Goal: Task Accomplishment & Management: Use online tool/utility

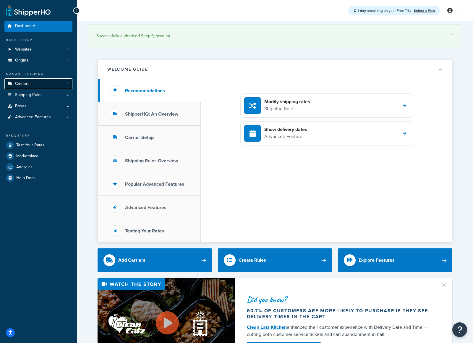
click at [45, 85] on link "Carriers 4" at bounding box center [38, 83] width 68 height 11
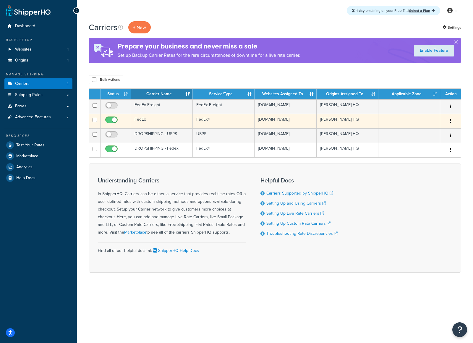
click at [235, 127] on td "FedEx®" at bounding box center [224, 121] width 62 height 14
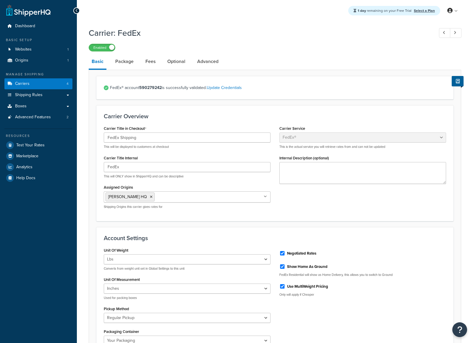
select select "fedEx"
select select "REGULAR_PICKUP"
select select "YOUR_PACKAGING"
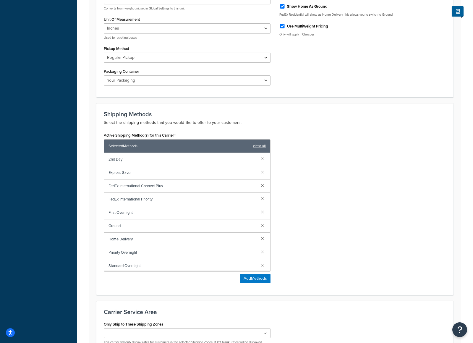
scroll to position [265, 0]
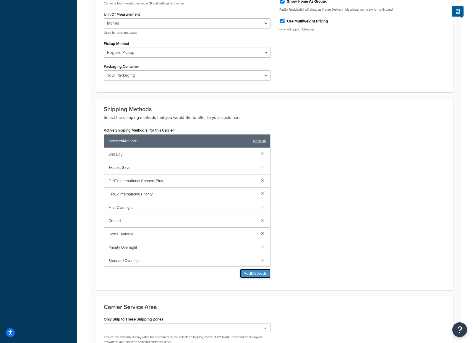
click at [255, 276] on button "Add Methods" at bounding box center [255, 273] width 30 height 9
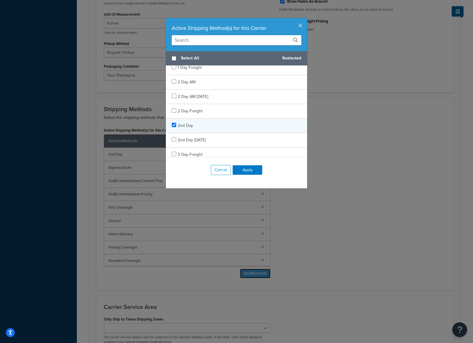
scroll to position [0, 0]
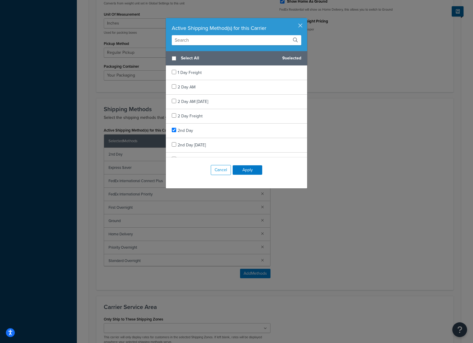
click at [184, 42] on input "text" at bounding box center [237, 40] width 130 height 10
click at [228, 42] on input "inter" at bounding box center [237, 40] width 130 height 10
click at [228, 41] on input "inter" at bounding box center [237, 40] width 130 height 10
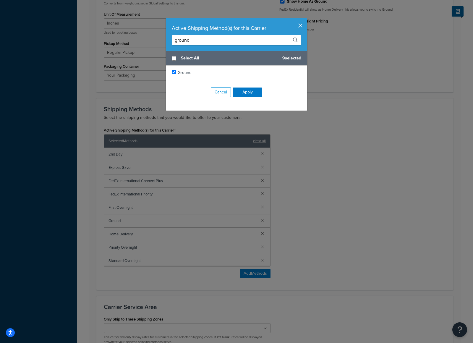
type input "ground"
click at [306, 20] on button "button" at bounding box center [306, 18] width 1 height 1
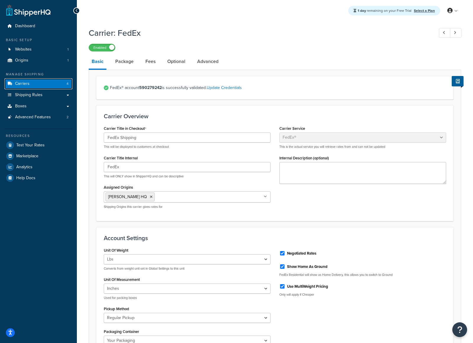
click at [43, 85] on link "Carriers 4" at bounding box center [38, 83] width 68 height 11
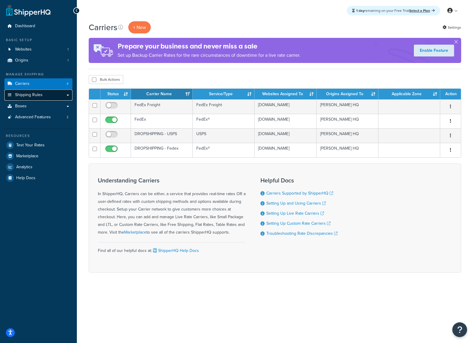
click at [28, 93] on span "Shipping Rules" at bounding box center [29, 95] width 28 height 5
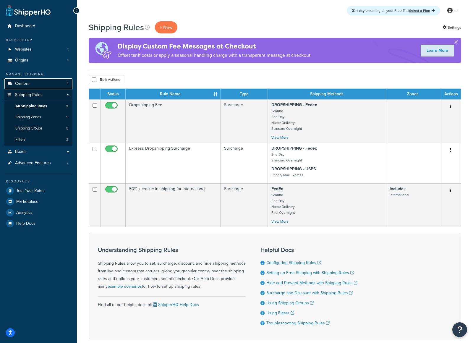
click at [41, 86] on link "Carriers 4" at bounding box center [38, 83] width 68 height 11
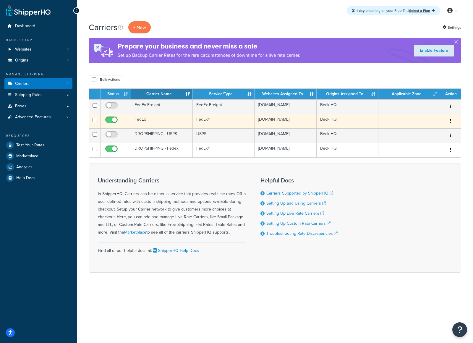
click at [172, 123] on td "FedEx" at bounding box center [162, 121] width 62 height 14
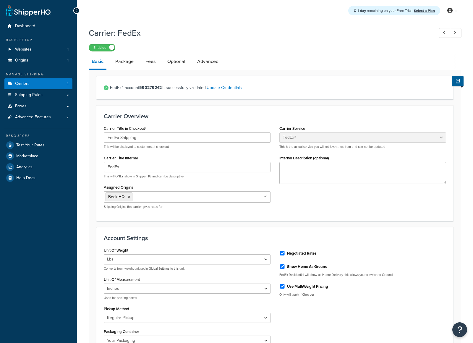
select select "fedEx"
select select "REGULAR_PICKUP"
select select "YOUR_PACKAGING"
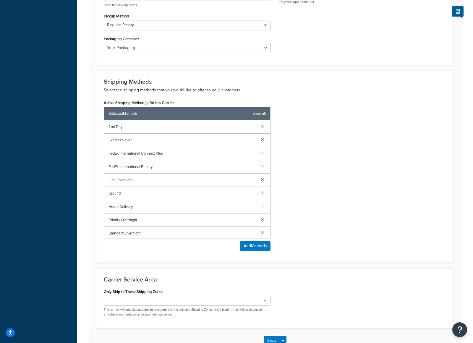
scroll to position [299, 0]
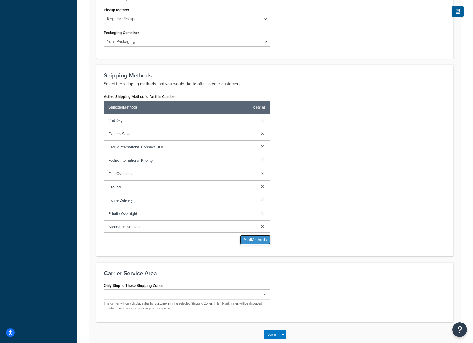
click at [248, 244] on button "Add Methods" at bounding box center [255, 239] width 30 height 9
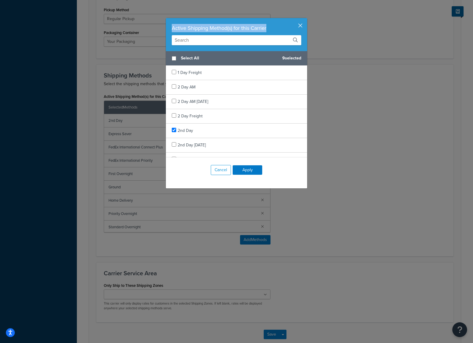
click at [302, 27] on div "Active Shipping Method(s) for this Carrier Select All 9 selected 1 Day Freight …" at bounding box center [237, 103] width 142 height 171
click at [306, 20] on button "button" at bounding box center [306, 18] width 1 height 1
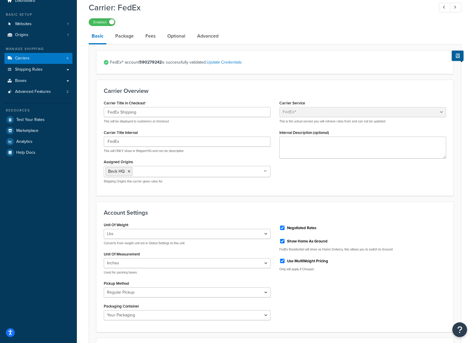
scroll to position [0, 0]
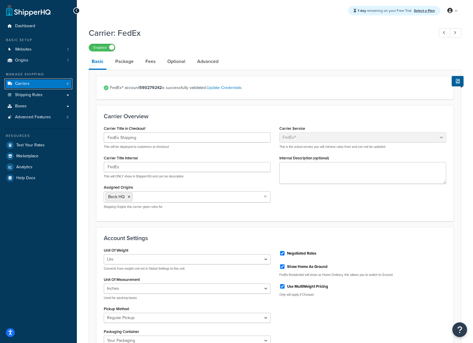
click at [53, 87] on link "Carriers 4" at bounding box center [38, 83] width 68 height 11
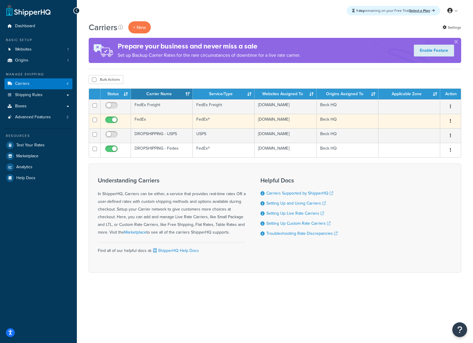
click at [146, 124] on td "FedEx" at bounding box center [162, 121] width 62 height 14
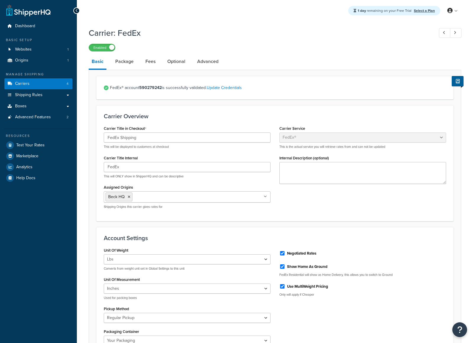
select select "fedEx"
select select "REGULAR_PICKUP"
select select "YOUR_PACKAGING"
click at [132, 68] on link "Package" at bounding box center [124, 61] width 24 height 14
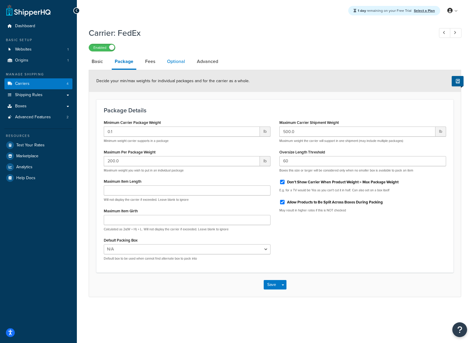
click at [167, 64] on link "Optional" at bounding box center [176, 61] width 24 height 14
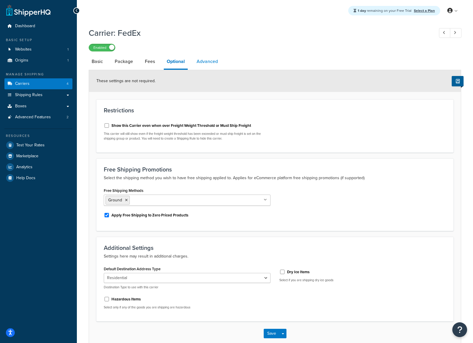
click at [207, 63] on link "Advanced" at bounding box center [207, 61] width 27 height 14
select select "false"
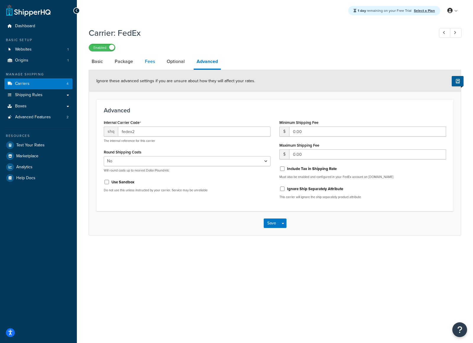
click at [148, 64] on link "Fees" at bounding box center [150, 61] width 16 height 14
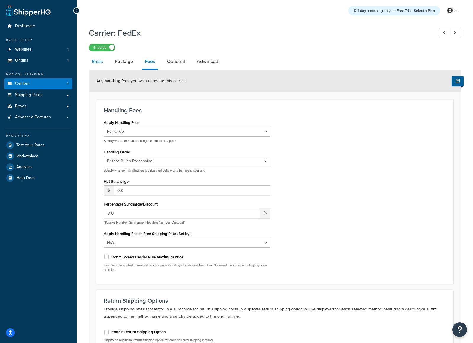
click at [91, 64] on link "Basic" at bounding box center [97, 61] width 17 height 14
select select "fedEx"
select select "REGULAR_PICKUP"
select select "YOUR_PACKAGING"
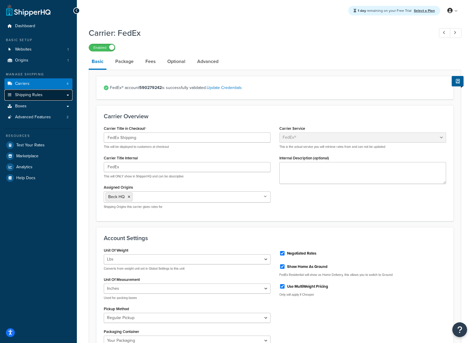
click at [31, 97] on span "Shipping Rules" at bounding box center [29, 95] width 28 height 5
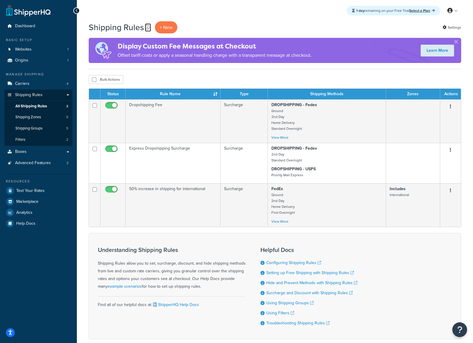
click at [147, 27] on icon at bounding box center [147, 27] width 5 height 5
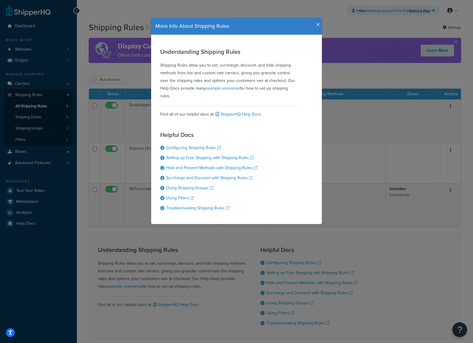
click at [317, 25] on icon "button" at bounding box center [318, 24] width 4 height 5
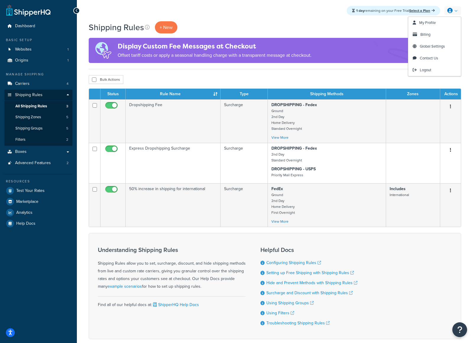
click at [454, 11] on link at bounding box center [453, 10] width 17 height 9
click at [435, 35] on link "Billing" at bounding box center [434, 35] width 53 height 12
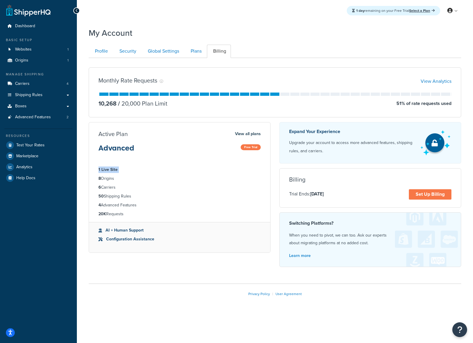
drag, startPoint x: 120, startPoint y: 171, endPoint x: 92, endPoint y: 175, distance: 28.4
click at [89, 171] on ul "1 Live Site 8 Origins 6 Carriers 50 Shipping Rules 4 Advanced Features 20K Requ…" at bounding box center [179, 192] width 181 height 60
drag, startPoint x: 120, startPoint y: 180, endPoint x: 94, endPoint y: 181, distance: 26.7
click at [94, 181] on ul "1 Live Site 8 Origins 6 Carriers 50 Shipping Rules 4 Advanced Features 20K Requ…" at bounding box center [179, 192] width 181 height 60
drag, startPoint x: 92, startPoint y: 189, endPoint x: 82, endPoint y: 190, distance: 10.1
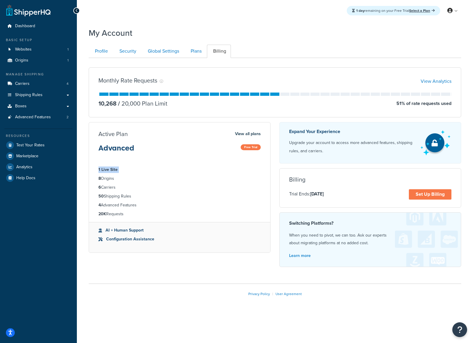
click at [82, 190] on div "My Account Contact Us Send Us A Message Contact Information Name * Email * Comp…" at bounding box center [275, 171] width 396 height 295
click at [137, 196] on li "50 Shipping Rules" at bounding box center [179, 196] width 162 height 7
drag, startPoint x: 134, startPoint y: 197, endPoint x: 98, endPoint y: 198, distance: 35.5
click at [98, 198] on li "50 Shipping Rules" at bounding box center [179, 196] width 162 height 7
drag, startPoint x: 133, startPoint y: 206, endPoint x: 99, endPoint y: 207, distance: 34.3
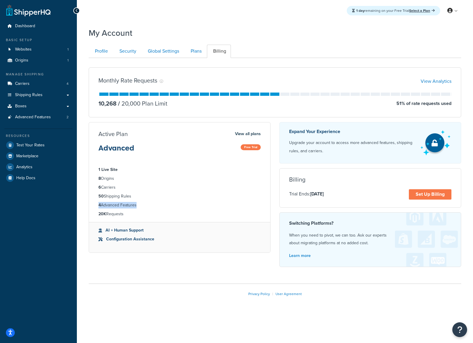
click at [99, 207] on li "4 Advanced Features" at bounding box center [179, 205] width 162 height 7
click at [40, 95] on span "Shipping Rules" at bounding box center [29, 95] width 28 height 5
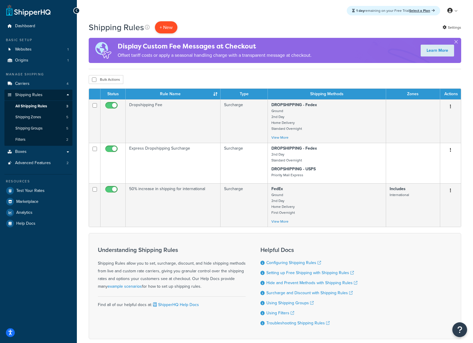
click at [173, 31] on p "+ New" at bounding box center [166, 27] width 22 height 12
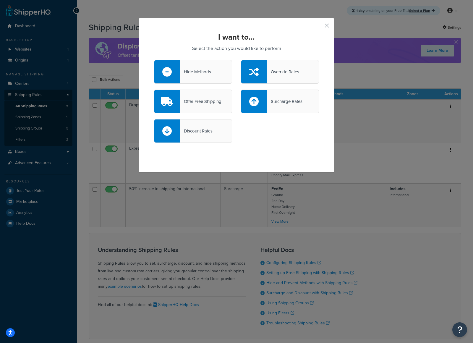
click at [203, 72] on div "Hide Methods" at bounding box center [195, 72] width 31 height 8
click at [0, 0] on input "Hide Methods" at bounding box center [0, 0] width 0 height 0
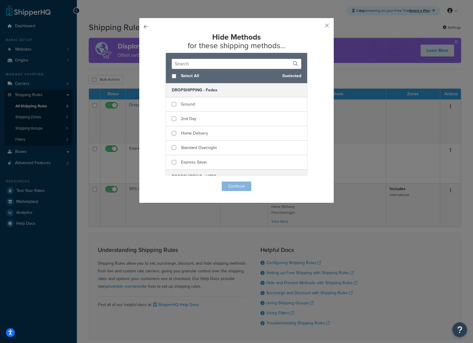
click at [213, 64] on input "text" at bounding box center [237, 64] width 130 height 10
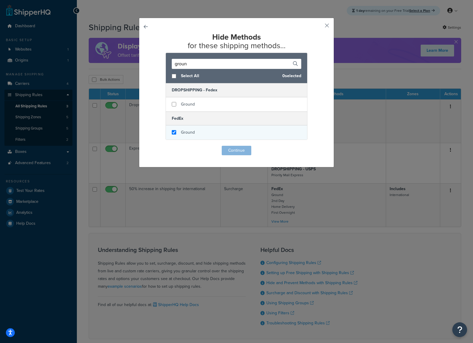
type input "groun"
click at [175, 132] on input "checkbox" at bounding box center [174, 132] width 4 height 4
checkbox input "true"
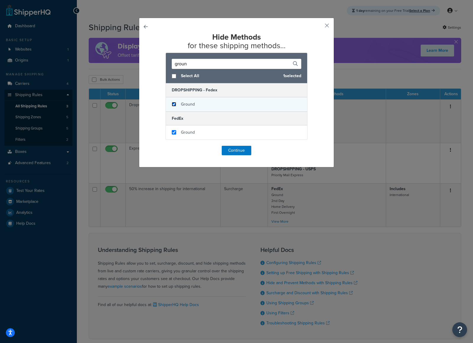
click at [175, 104] on input "checkbox" at bounding box center [174, 104] width 4 height 4
checkbox input "true"
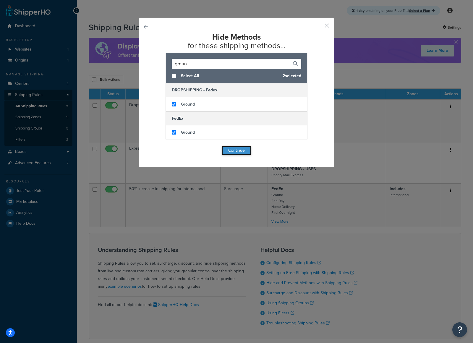
click at [227, 149] on button "Continue" at bounding box center [237, 150] width 30 height 9
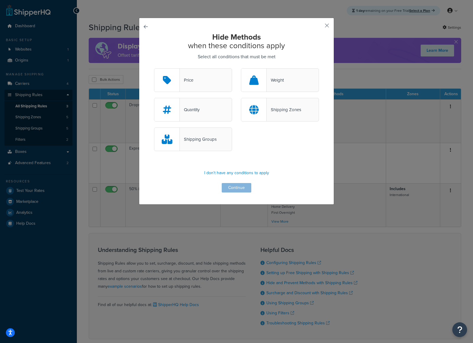
click at [268, 118] on div "Shipping Zones" at bounding box center [280, 110] width 78 height 24
click at [0, 0] on input "Shipping Zones" at bounding box center [0, 0] width 0 height 0
click at [243, 190] on button "Continue" at bounding box center [237, 187] width 30 height 9
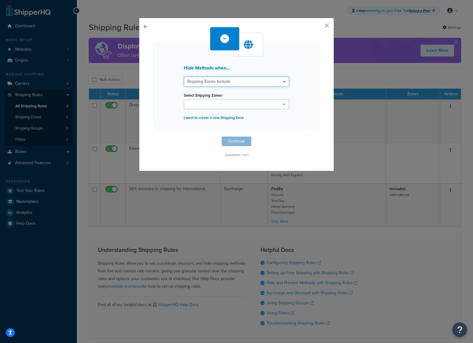
click at [240, 81] on select "Shipping Zones Include Shipping Zones Do Not Include" at bounding box center [236, 82] width 105 height 10
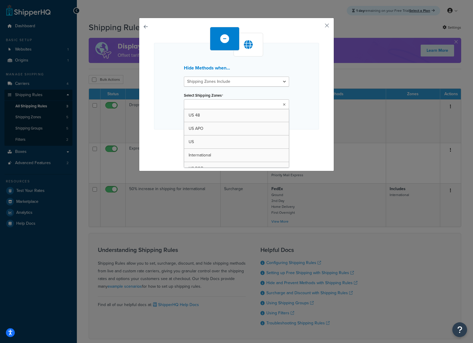
click at [267, 106] on ul at bounding box center [236, 104] width 105 height 10
click at [312, 115] on div "Hide Methods when... Shipping Zones Include Shipping Zones Do Not Include Selec…" at bounding box center [236, 86] width 165 height 87
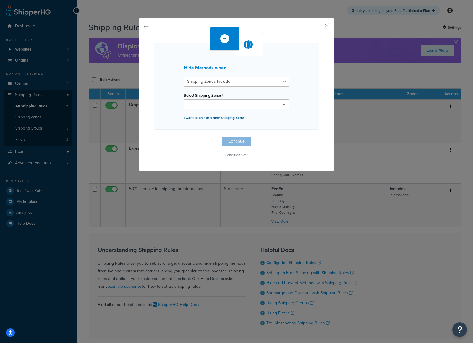
click at [218, 120] on p "I want to create a new Shipping Zone" at bounding box center [236, 118] width 105 height 8
click at [230, 90] on input "Name" at bounding box center [236, 90] width 105 height 10
type input "[GEOGRAPHIC_DATA]"
drag, startPoint x: 243, startPoint y: 119, endPoint x: 245, endPoint y: 116, distance: 3.0
click at [243, 119] on div "Name Canada Countries United States United Kingdom Afghanistan Åland Islands Al…" at bounding box center [237, 99] width 114 height 45
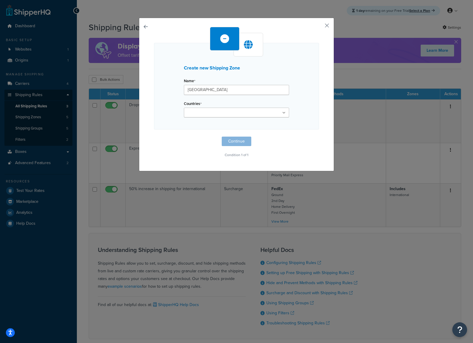
click at [245, 113] on ul at bounding box center [236, 113] width 105 height 10
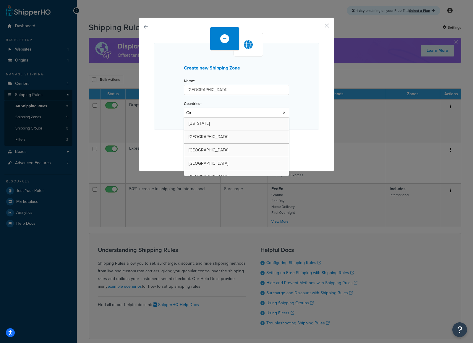
type input "Can"
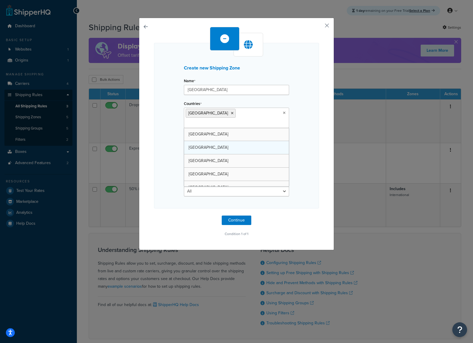
drag, startPoint x: 234, startPoint y: 137, endPoint x: 239, endPoint y: 135, distance: 5.5
click at [315, 109] on div "Create new Shipping Zone Name Canada Countries Canada United States United King…" at bounding box center [236, 126] width 165 height 166
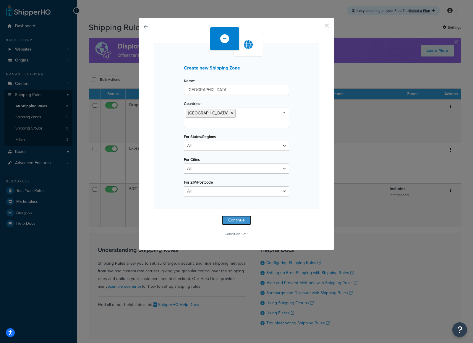
click at [239, 216] on button "Continue" at bounding box center [237, 220] width 30 height 9
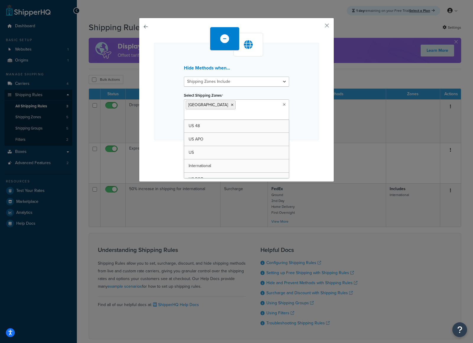
click at [228, 112] on input "Select Shipping Zones" at bounding box center [212, 115] width 52 height 7
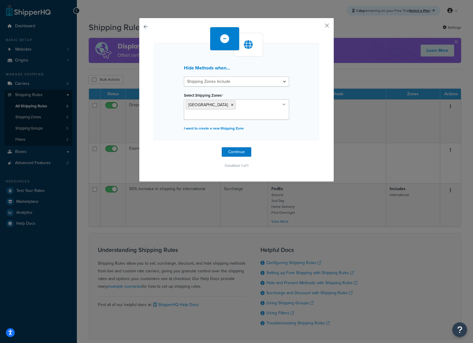
click at [315, 116] on div "Hide Methods when... Shipping Zones Include Shipping Zones Do Not Include Selec…" at bounding box center [236, 91] width 165 height 97
click at [235, 147] on button "Continue" at bounding box center [237, 151] width 30 height 9
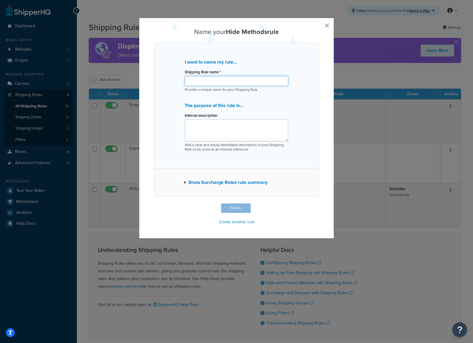
click at [238, 77] on input "Shipping Rule name *" at bounding box center [237, 81] width 104 height 10
type input "Hide ground if shipping to [GEOGRAPHIC_DATA]"
click at [308, 122] on div "I want to name my rule... Shipping Rule name * Hide ground if shipping to Canad…" at bounding box center [236, 106] width 165 height 126
drag, startPoint x: 246, startPoint y: 206, endPoint x: 251, endPoint y: 210, distance: 6.2
click at [246, 206] on button "Finish" at bounding box center [236, 207] width 30 height 9
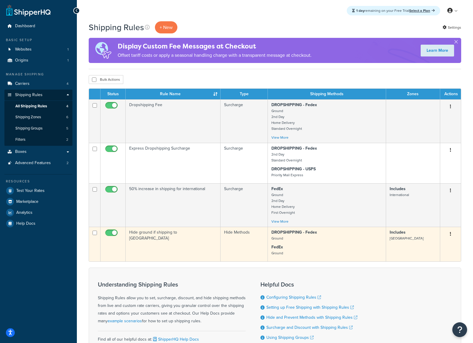
click at [203, 236] on td "Hide ground if shipping to [GEOGRAPHIC_DATA]" at bounding box center [173, 244] width 95 height 35
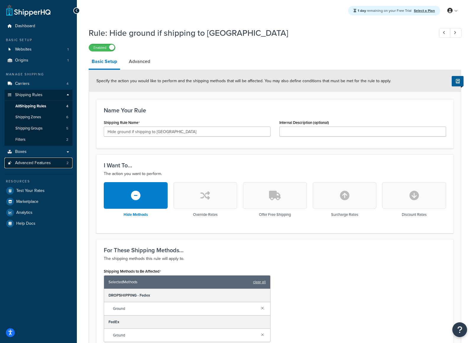
click at [41, 164] on span "Advanced Features" at bounding box center [33, 163] width 36 height 5
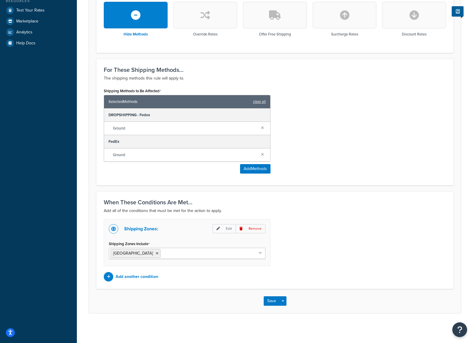
click at [334, 260] on div "Shipping Zones: Edit Remove Shipping Zones Include Canada US 48 US APO US Inter…" at bounding box center [274, 250] width 351 height 62
click at [265, 296] on button "Save" at bounding box center [272, 300] width 16 height 9
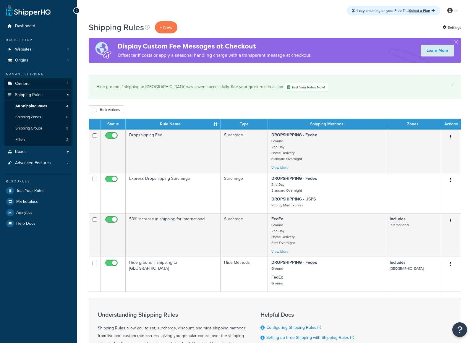
click at [41, 85] on link "Carriers 4" at bounding box center [38, 83] width 68 height 11
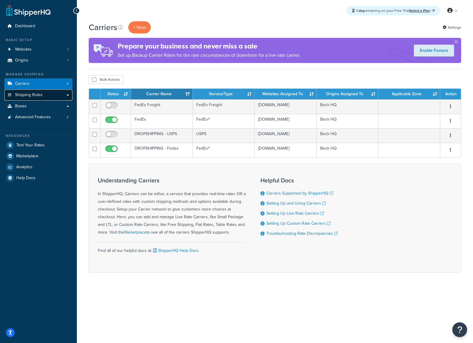
click at [41, 99] on link "Shipping Rules" at bounding box center [38, 95] width 68 height 11
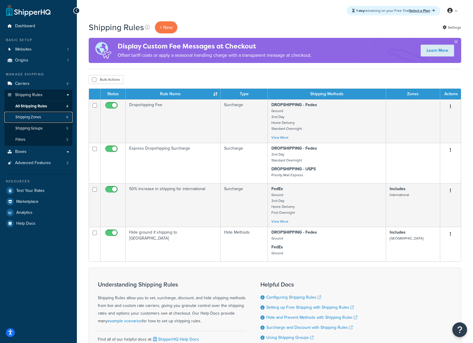
click at [44, 118] on link "Shipping Zones 6" at bounding box center [38, 117] width 68 height 11
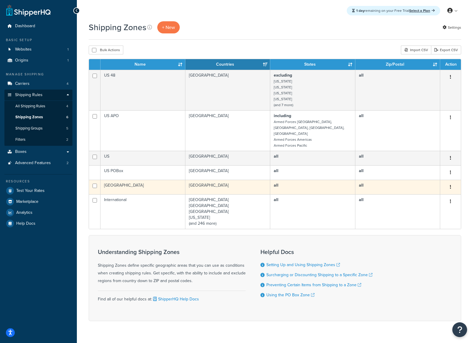
click at [159, 180] on td "[GEOGRAPHIC_DATA]" at bounding box center [143, 187] width 85 height 14
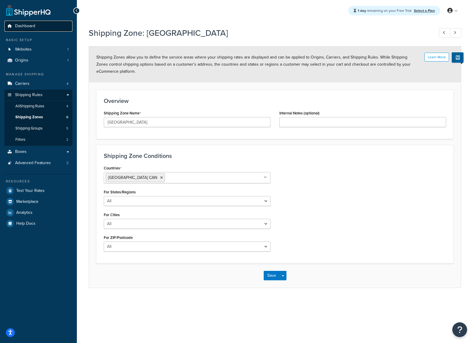
click at [25, 26] on span "Dashboard" at bounding box center [25, 26] width 20 height 5
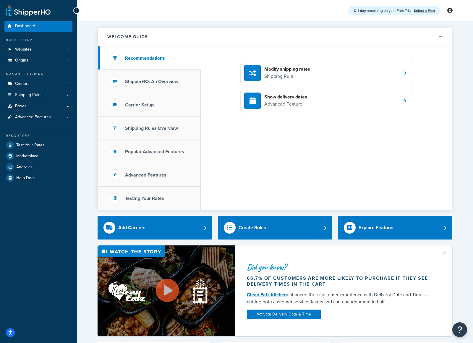
click at [132, 20] on div "1 day remaining on your Free Trial Select a Plan My Profile Billing Global Sett…" at bounding box center [275, 10] width 396 height 21
click at [43, 93] on link "Shipping Rules" at bounding box center [38, 95] width 68 height 11
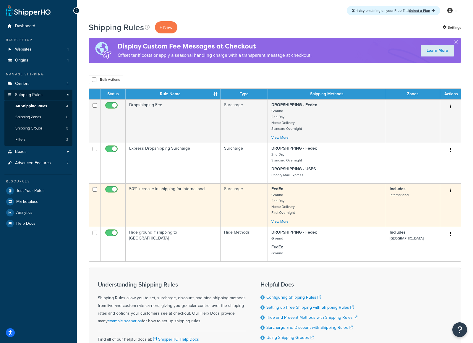
click at [185, 203] on td "50% increase in shipping for international" at bounding box center [173, 204] width 95 height 43
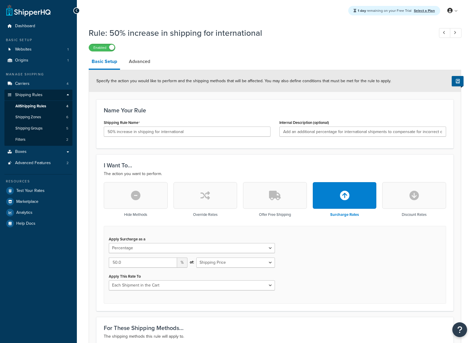
select select "PERCENTAGE"
drag, startPoint x: 118, startPoint y: 264, endPoint x: 121, endPoint y: 267, distance: 5.0
click at [118, 264] on input "50.0" at bounding box center [143, 263] width 68 height 10
type input "20.0"
click at [110, 132] on input "50% increase in shipping for international" at bounding box center [187, 132] width 167 height 10
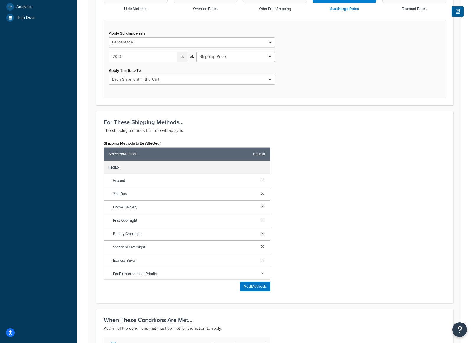
scroll to position [325, 0]
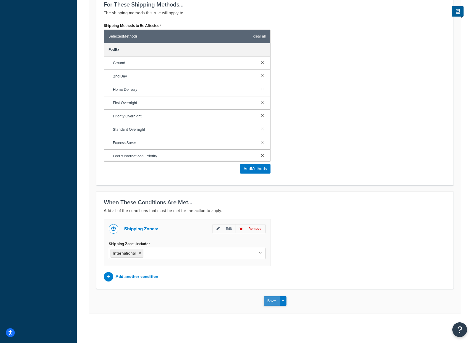
type input "20% increase in shipping for international"
click at [272, 304] on button "Save" at bounding box center [272, 300] width 16 height 9
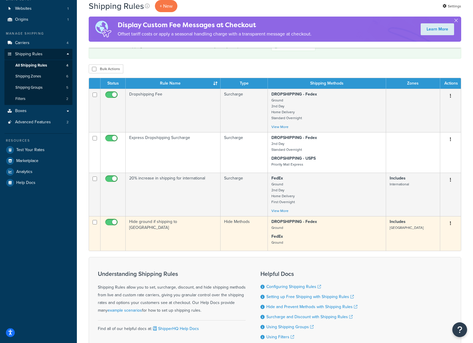
drag, startPoint x: 112, startPoint y: 180, endPoint x: 149, endPoint y: 235, distance: 66.9
click at [112, 180] on input "checkbox" at bounding box center [112, 180] width 16 height 7
checkbox input "false"
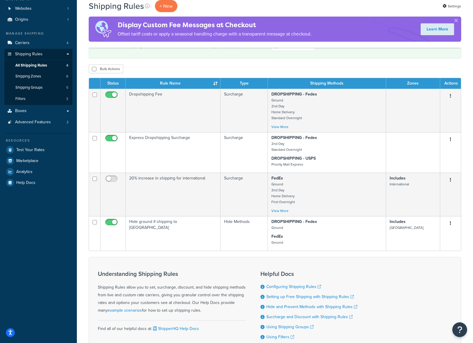
click at [261, 67] on div "Bulk Actions Duplicate Delete" at bounding box center [275, 68] width 373 height 9
